Goal: Transaction & Acquisition: Purchase product/service

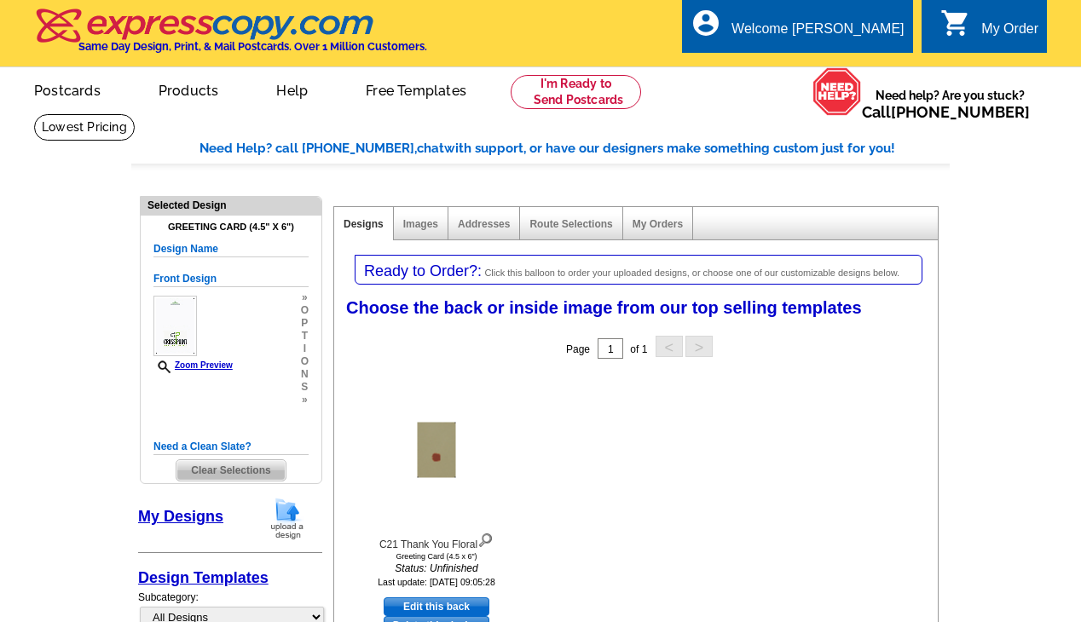
select select "11"
select select "back"
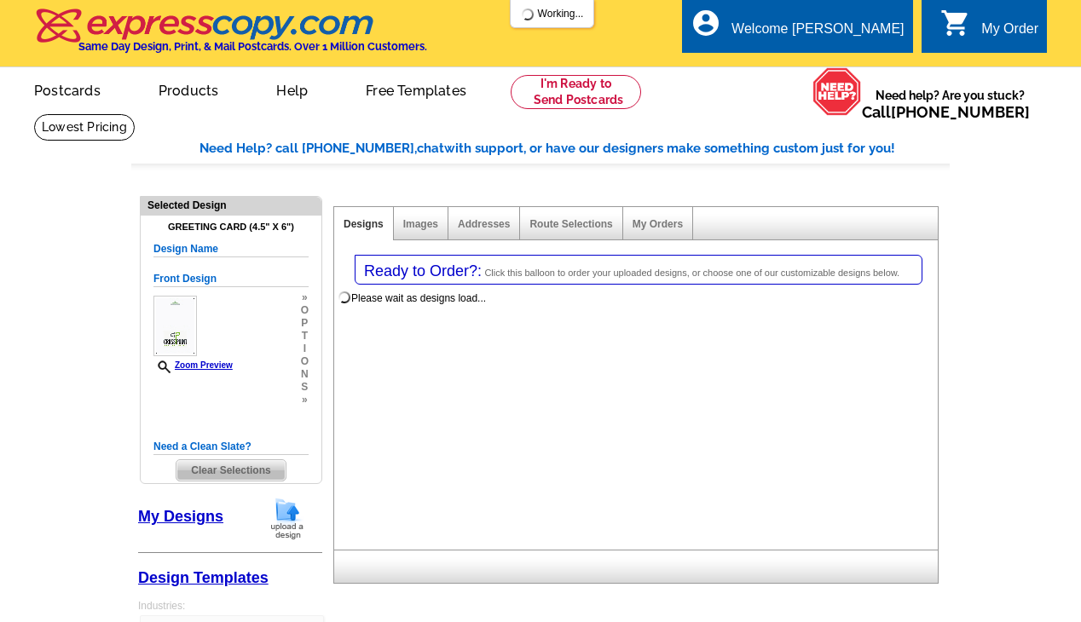
select select "5"
select select "11"
select select "back"
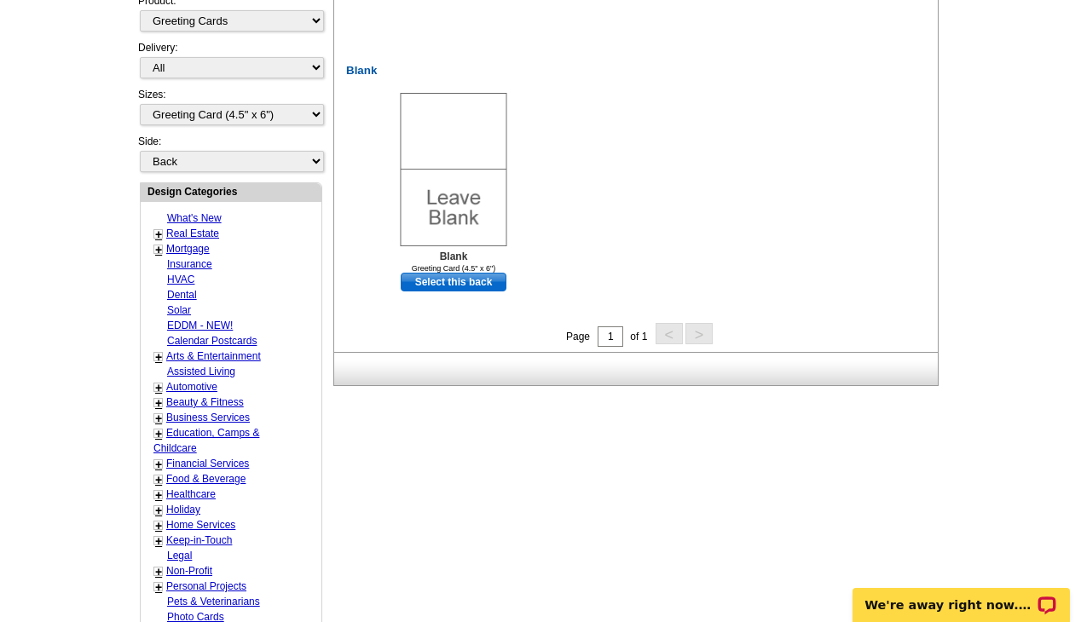
scroll to position [647, 0]
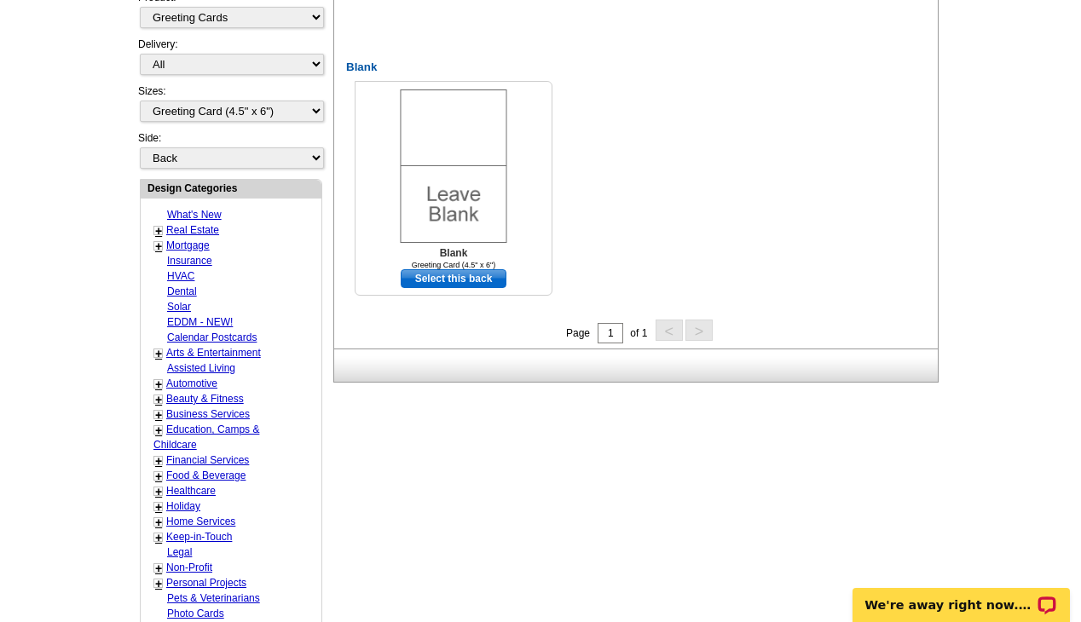
click at [471, 278] on link "Select this back" at bounding box center [454, 278] width 106 height 19
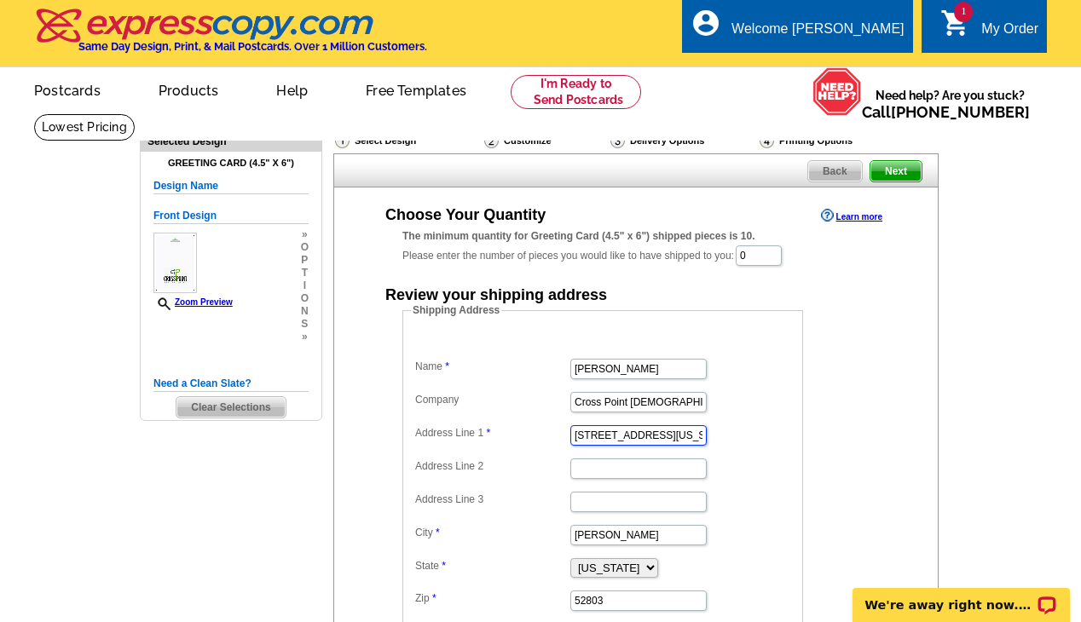
drag, startPoint x: 662, startPoint y: 436, endPoint x: 527, endPoint y: 422, distance: 135.4
drag, startPoint x: 768, startPoint y: 261, endPoint x: 694, endPoint y: 258, distance: 74.2
click at [694, 258] on div "The minimum quantity for Greeting Card (4.5" x 6") shipped pieces is 10. Please…" at bounding box center [635, 247] width 467 height 39
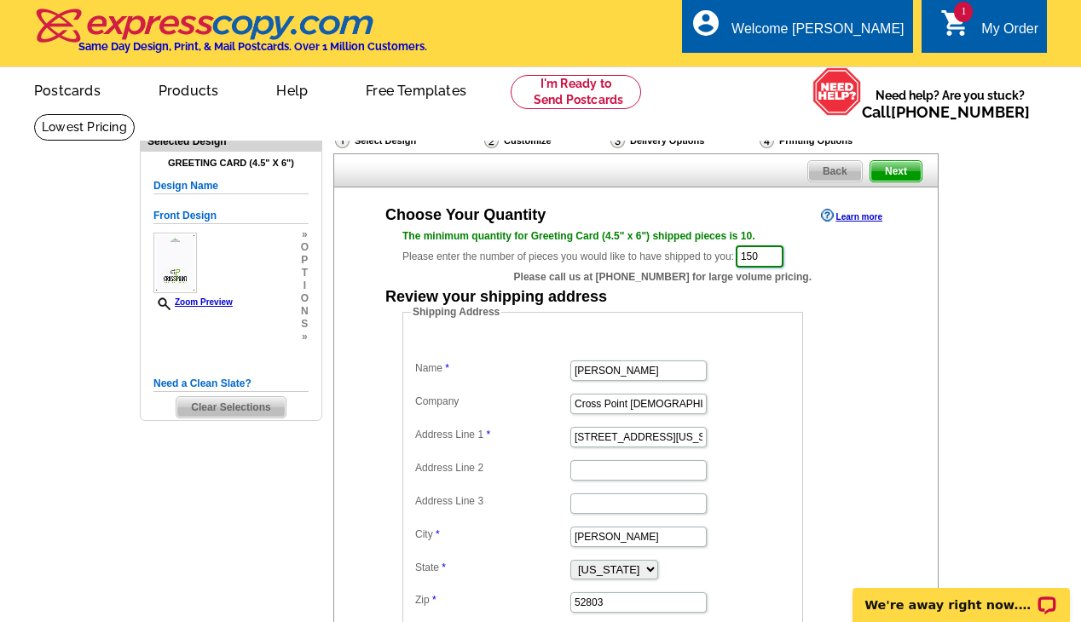
type input "150"
drag, startPoint x: 650, startPoint y: 439, endPoint x: 534, endPoint y: 425, distance: 115.9
click at [534, 425] on dd "2635 Iowa St" at bounding box center [603, 436] width 384 height 26
type input "3206 Fieldcrest Dr"
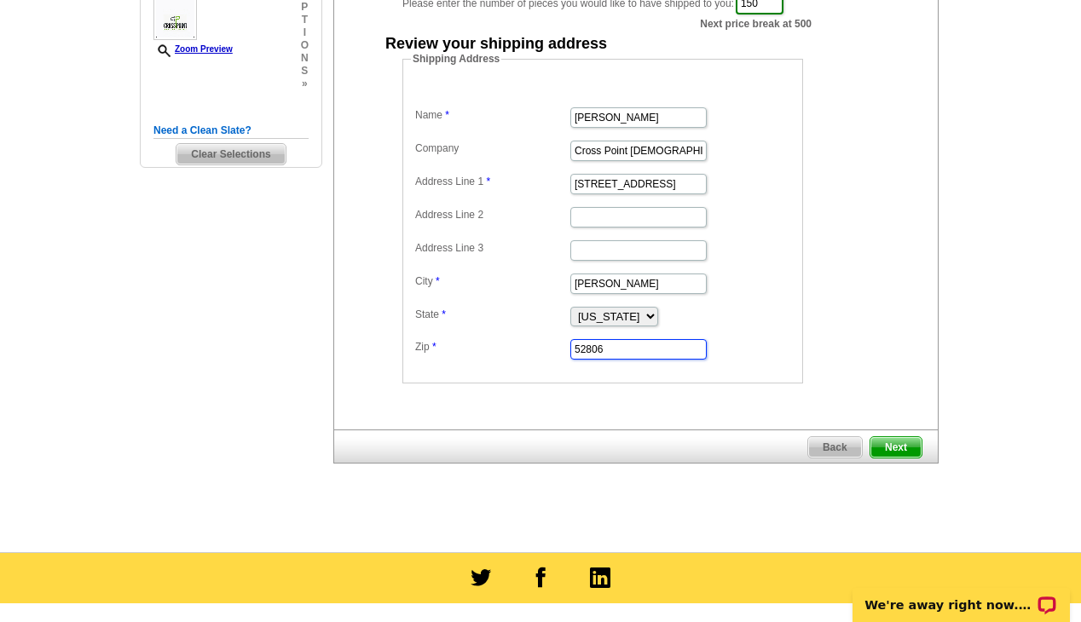
scroll to position [256, 0]
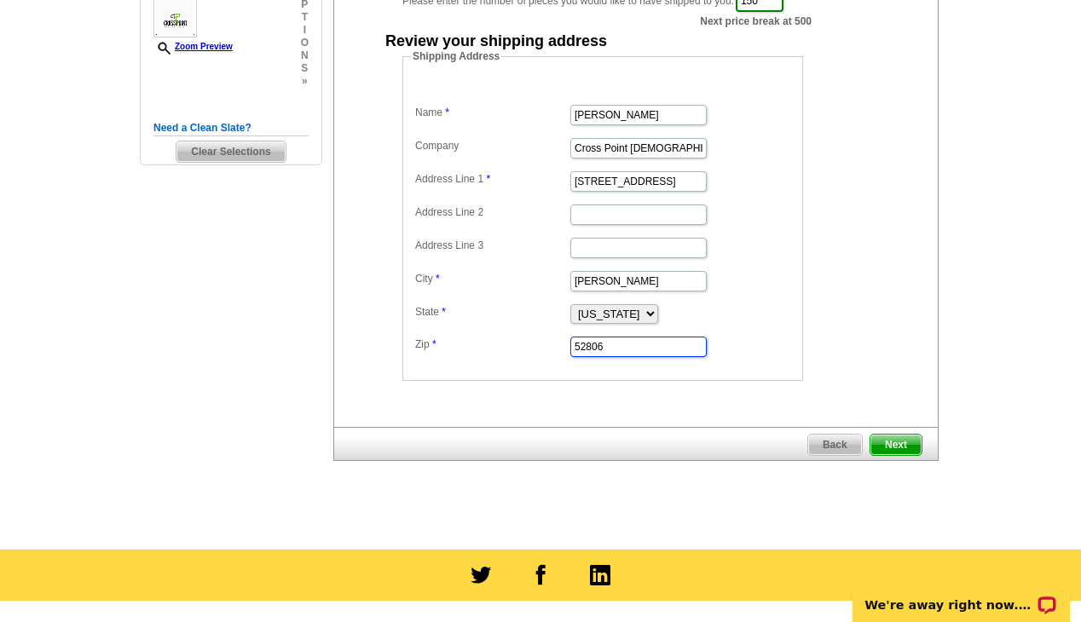
type input "52806"
click at [910, 436] on span "Next" at bounding box center [895, 445] width 51 height 20
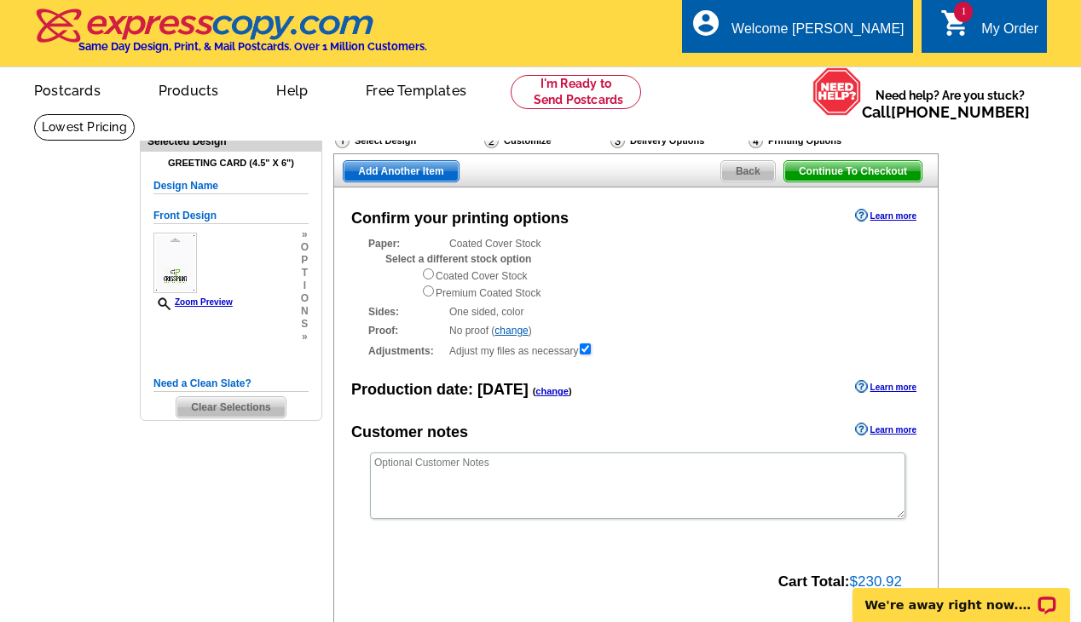
click at [430, 274] on input "radio" at bounding box center [428, 274] width 11 height 11
radio input "true"
click at [426, 287] on input "radio" at bounding box center [428, 291] width 11 height 11
radio input "true"
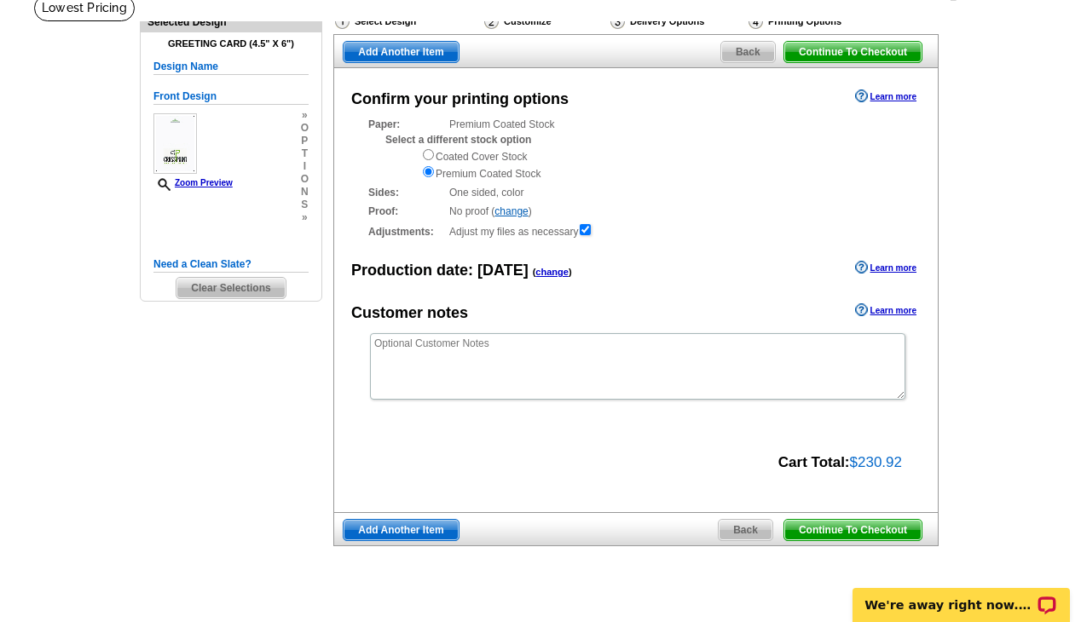
scroll to position [88, 0]
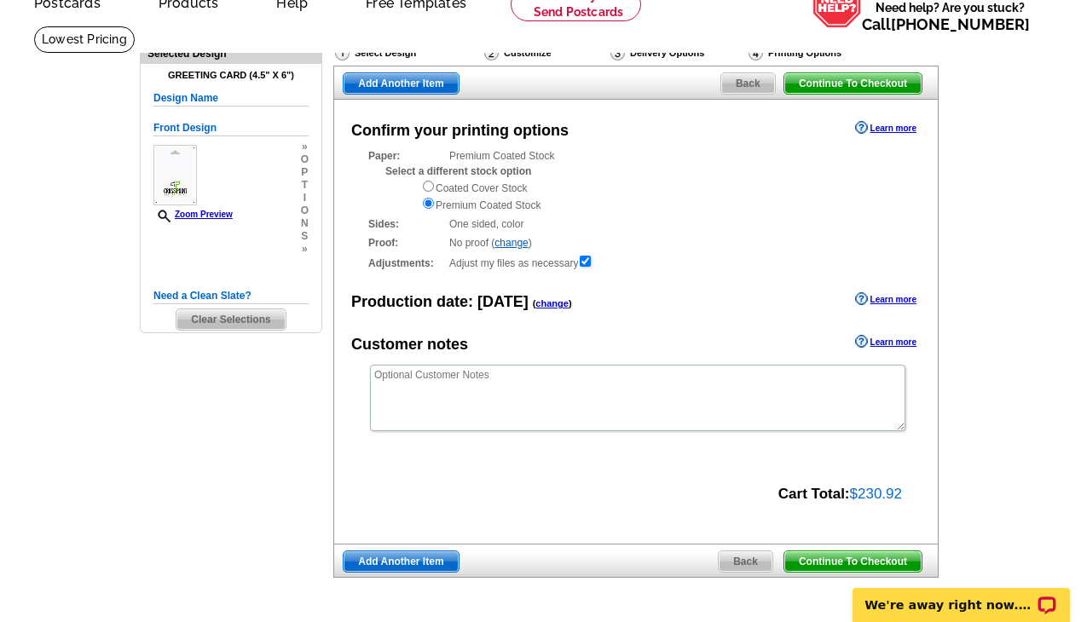
click at [430, 186] on input "radio" at bounding box center [428, 186] width 11 height 11
radio input "true"
click at [429, 199] on input "radio" at bounding box center [428, 203] width 11 height 11
radio input "true"
click at [816, 78] on span "Continue To Checkout" at bounding box center [852, 83] width 137 height 20
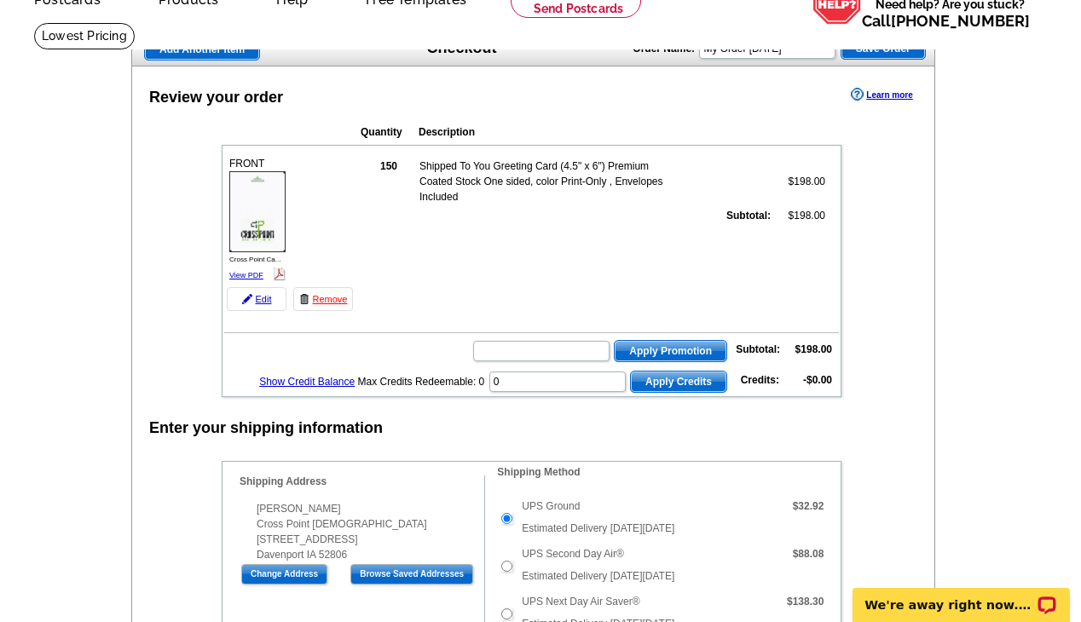
scroll to position [54, 0]
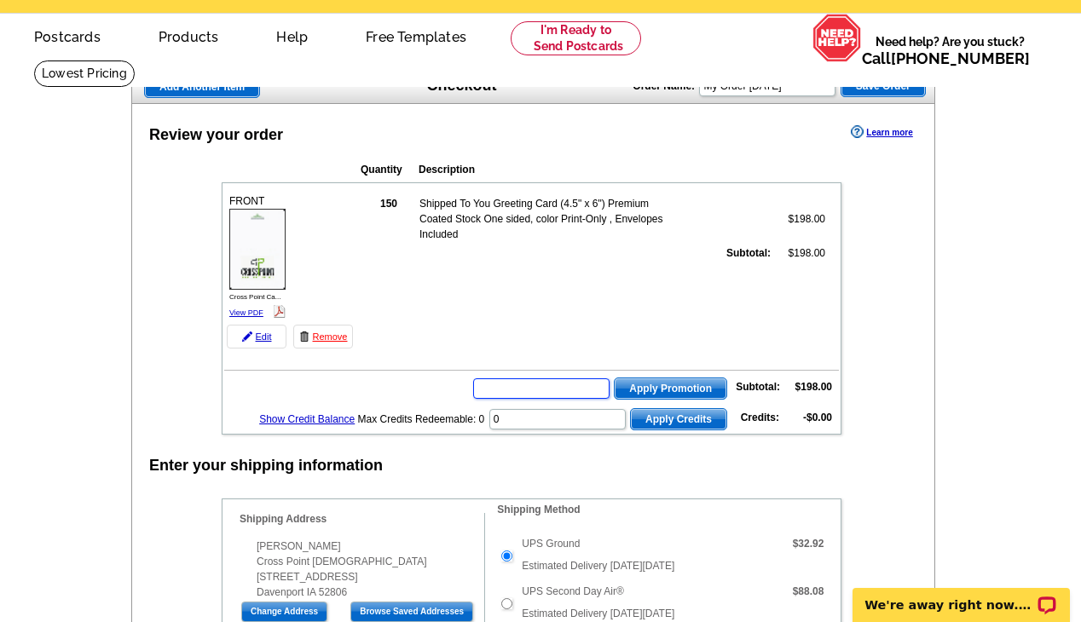
click at [578, 384] on input "text" at bounding box center [541, 388] width 136 height 20
type input "chat20"
click at [662, 388] on span "Apply Promotion" at bounding box center [671, 388] width 112 height 20
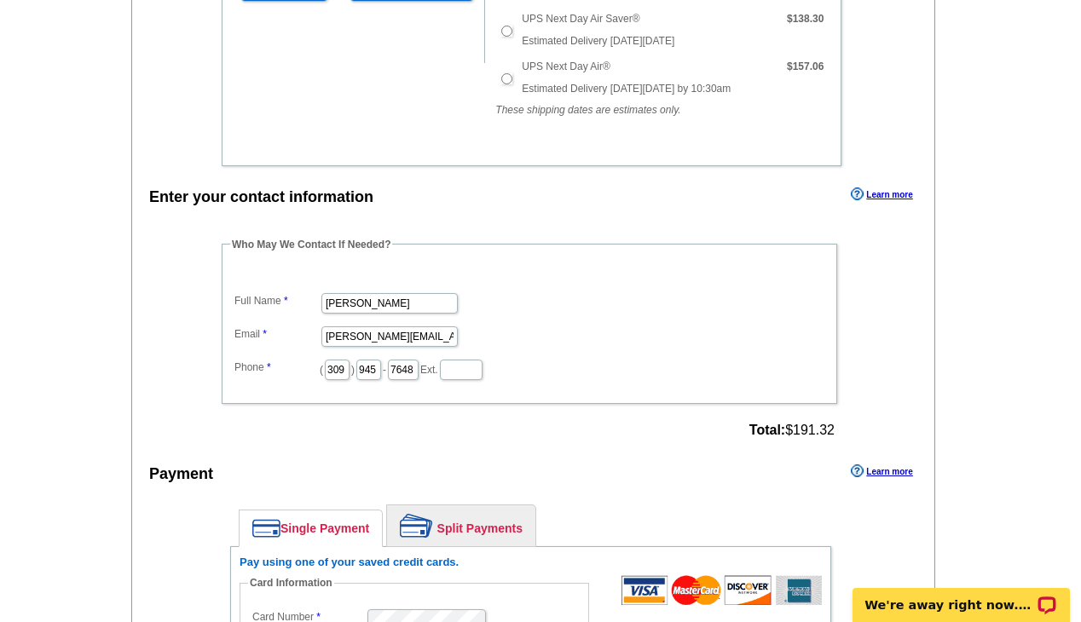
scroll to position [743, 0]
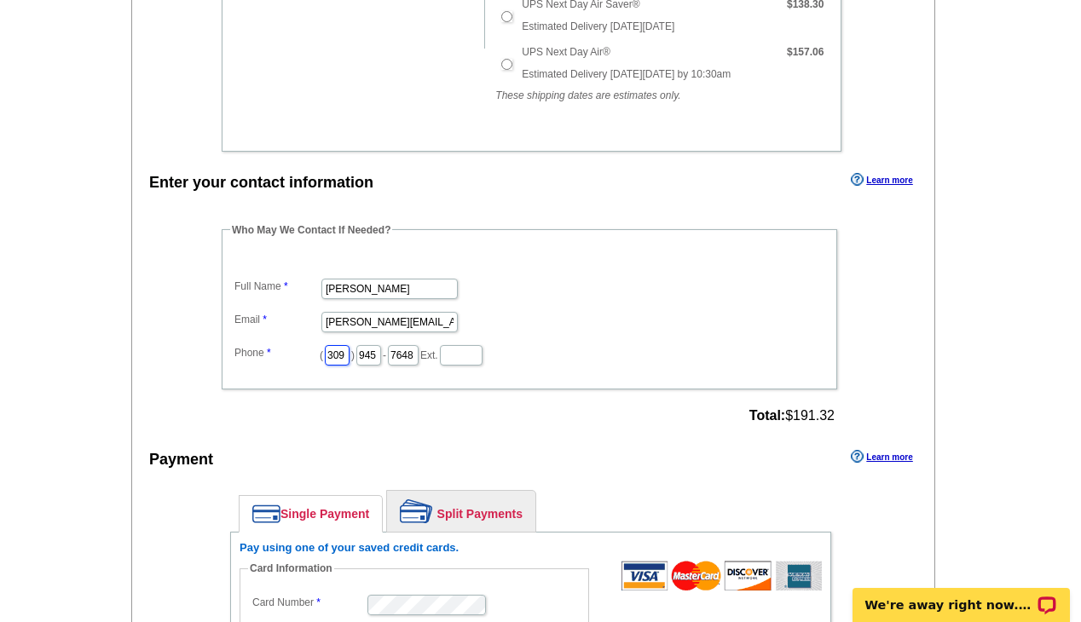
drag, startPoint x: 352, startPoint y: 355, endPoint x: 281, endPoint y: 353, distance: 70.8
click at [281, 353] on dl "Full Name [PERSON_NAME] [PERSON_NAME][EMAIL_ADDRESS][DOMAIN_NAME] Phone ( 309 )…" at bounding box center [529, 309] width 598 height 115
type input "563"
type input "343"
type input "1316"
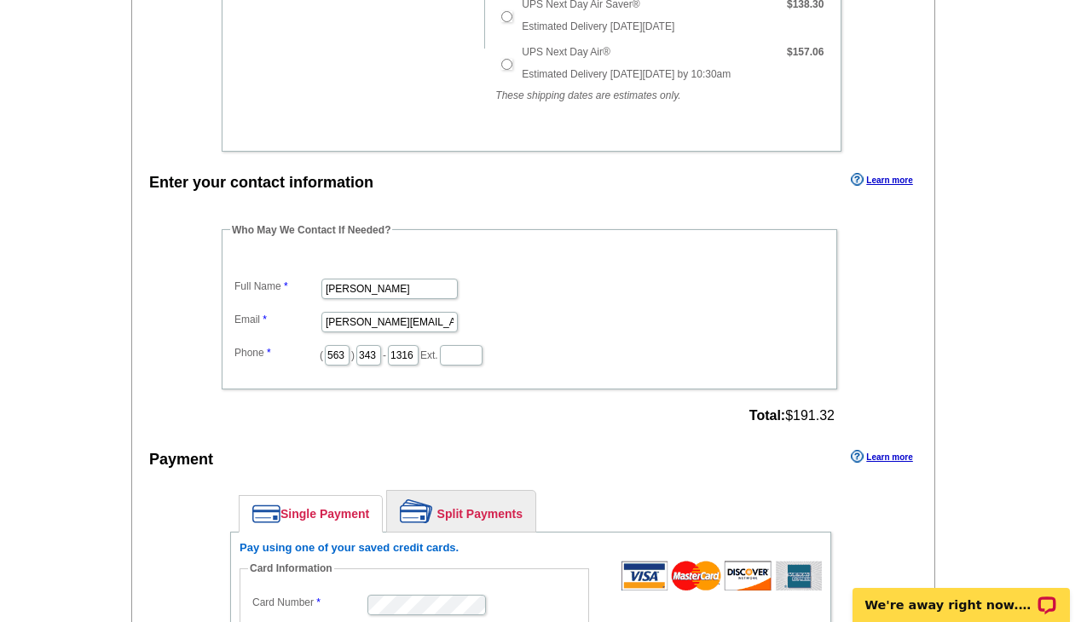
click at [632, 424] on div "Who May We Contact If Needed? Full Name [PERSON_NAME] [PERSON_NAME][EMAIL_ADDRE…" at bounding box center [531, 325] width 686 height 206
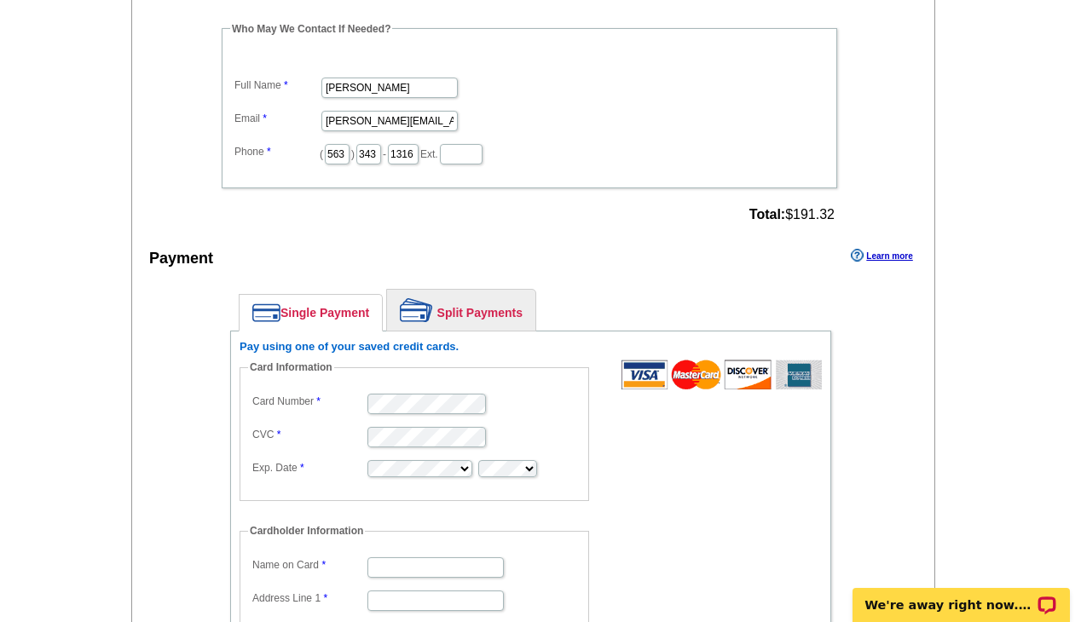
scroll to position [948, 0]
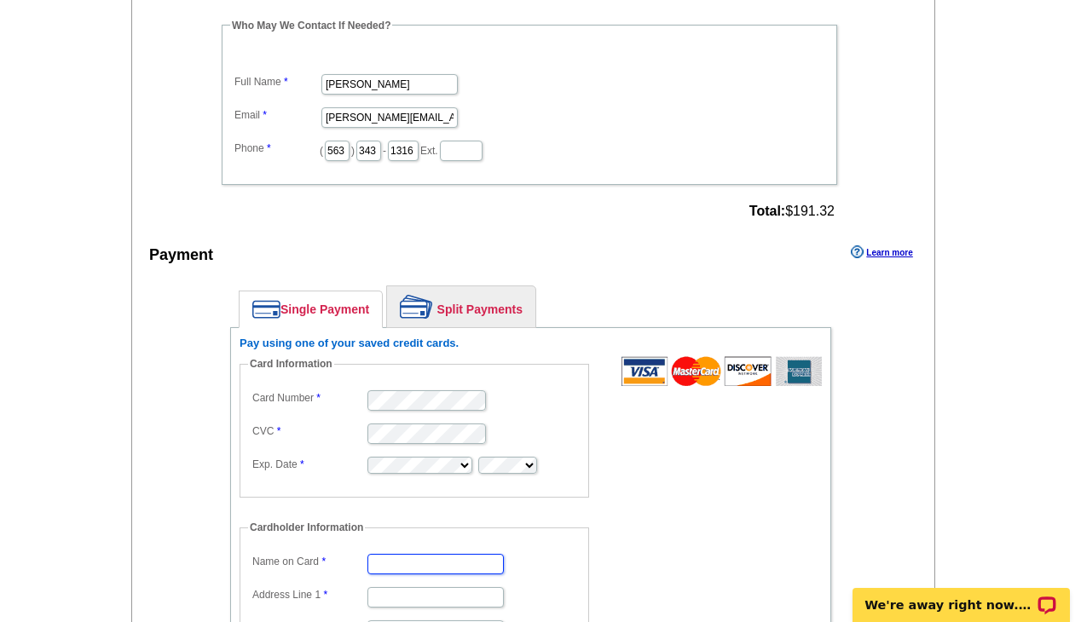
type input "[PERSON_NAME]"
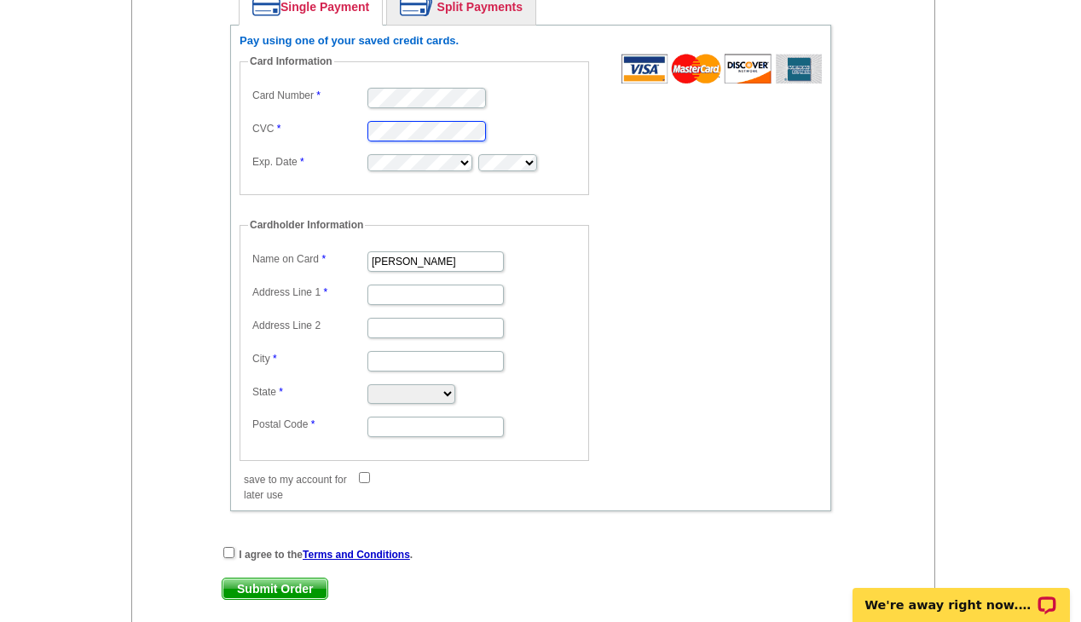
scroll to position [1254, 0]
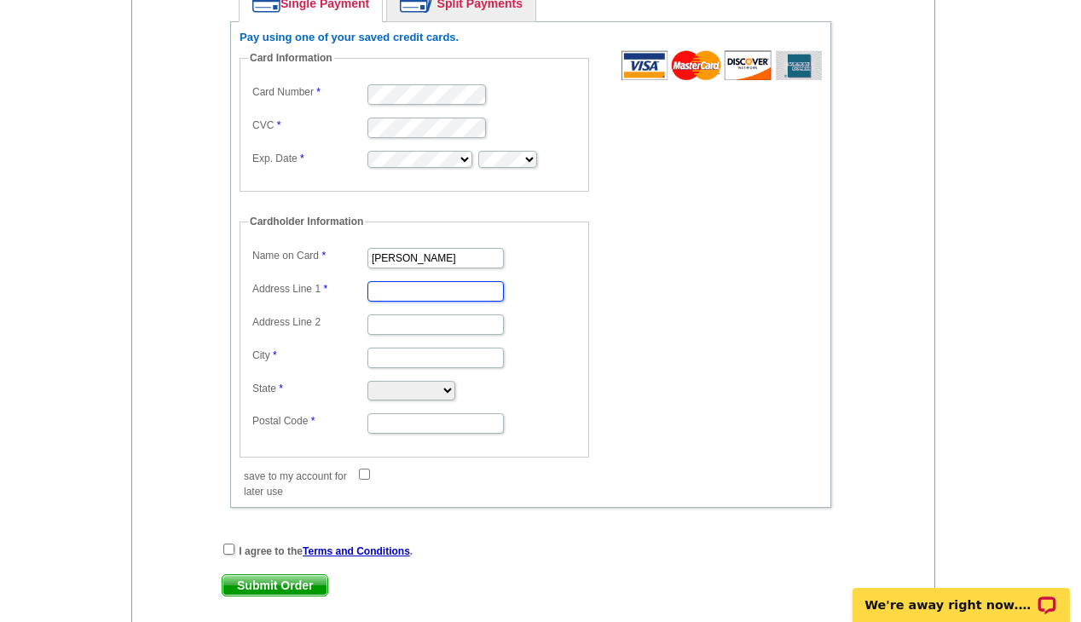
click at [400, 285] on input "Address Line 1" at bounding box center [435, 291] width 136 height 20
click at [424, 291] on input "3400" at bounding box center [435, 291] width 136 height 20
type input "[STREET_ADDRESS]"
type input "[PERSON_NAME]"
select select "IA"
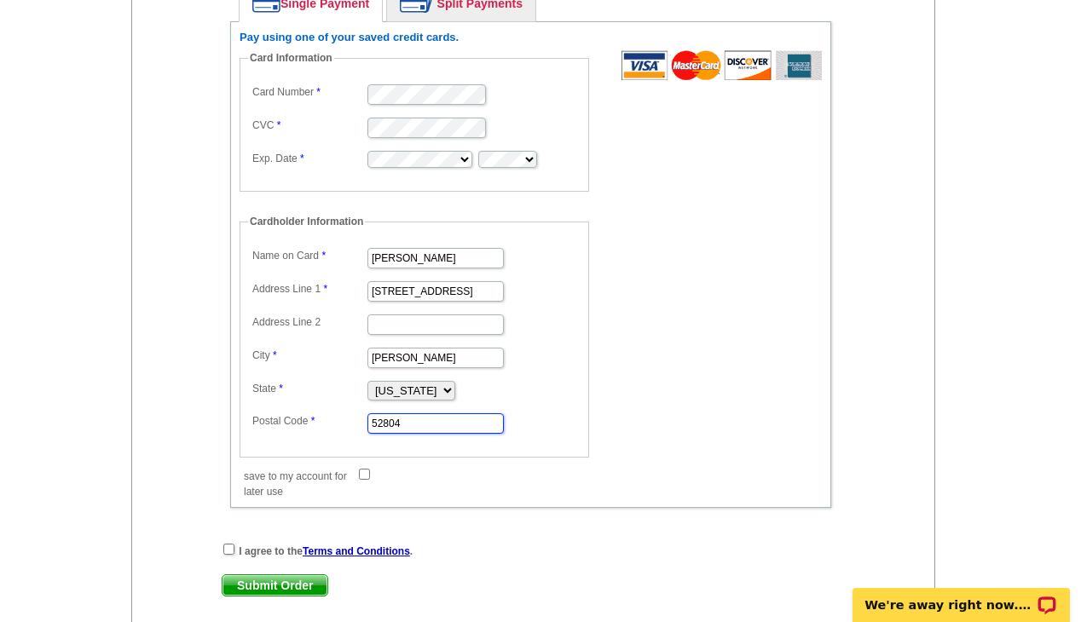
type input "52804"
click at [365, 471] on input "save to my account for later use" at bounding box center [364, 474] width 11 height 11
checkbox input "true"
click at [228, 546] on input "checkbox" at bounding box center [228, 549] width 11 height 11
checkbox input "true"
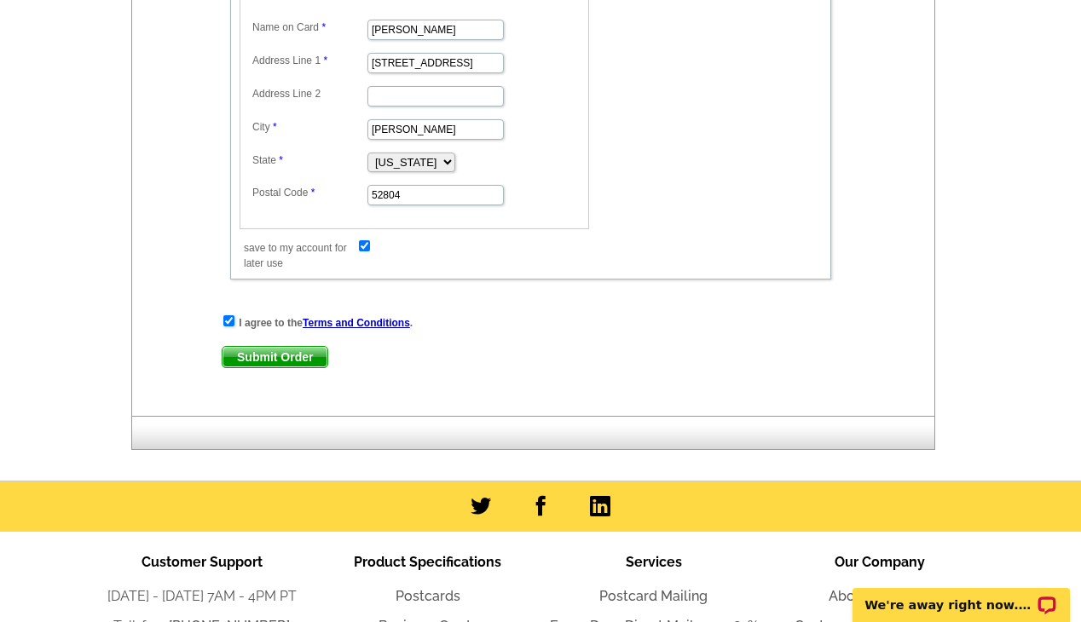
scroll to position [1478, 0]
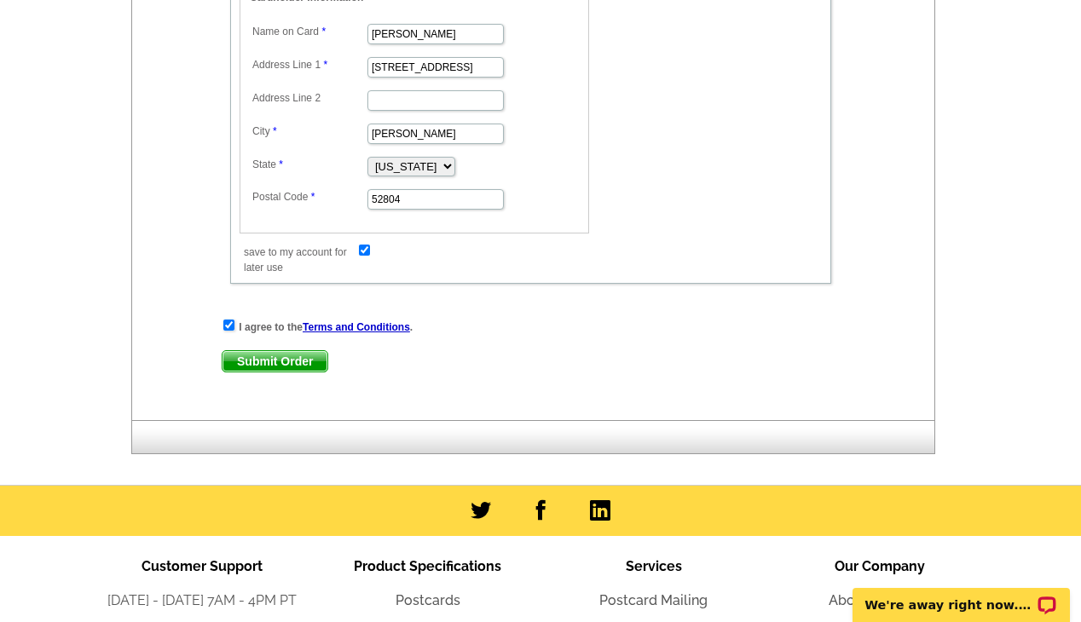
click at [298, 357] on span "Submit Order" at bounding box center [274, 361] width 105 height 20
